Goal: Find specific page/section

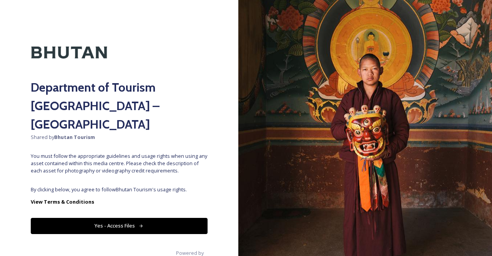
click at [145, 218] on button "Yes - Access Files" at bounding box center [119, 226] width 177 height 16
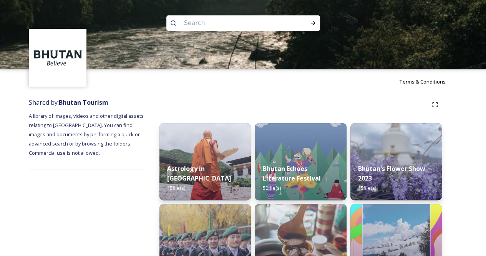
click at [200, 28] on input at bounding box center [232, 23] width 105 height 17
type input "NATURE"
click at [315, 19] on div "Run Search" at bounding box center [313, 23] width 14 height 14
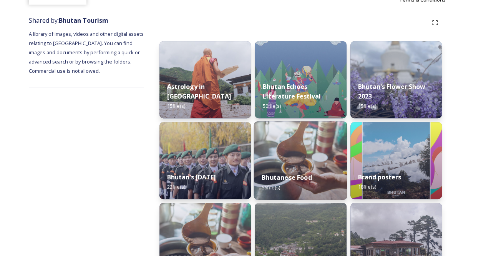
scroll to position [8, 0]
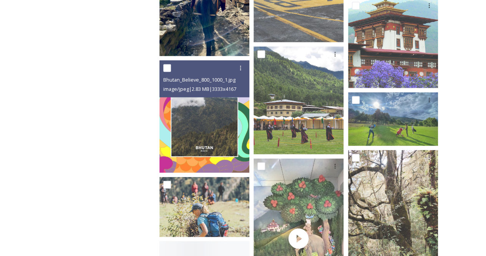
scroll to position [1077, 0]
